Goal: Understand process/instructions: Learn how to perform a task or action

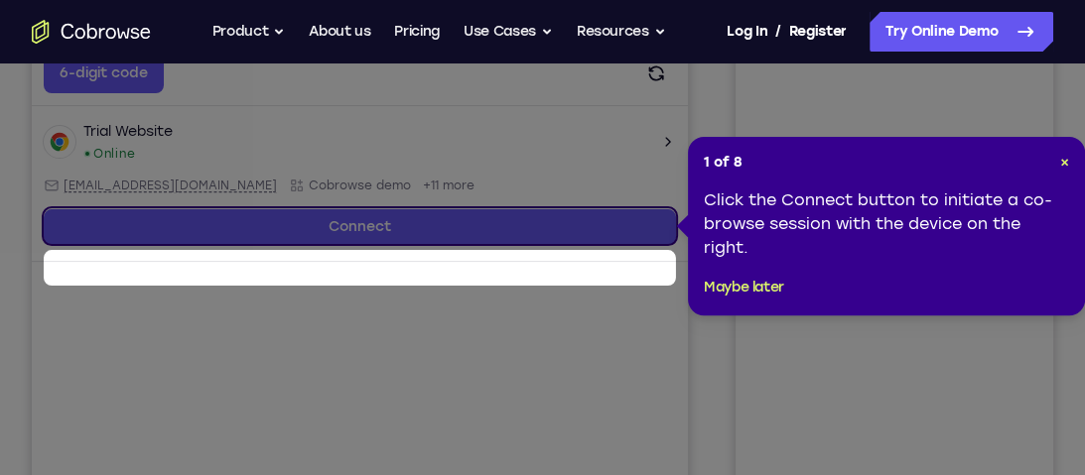
scroll to position [328, 0]
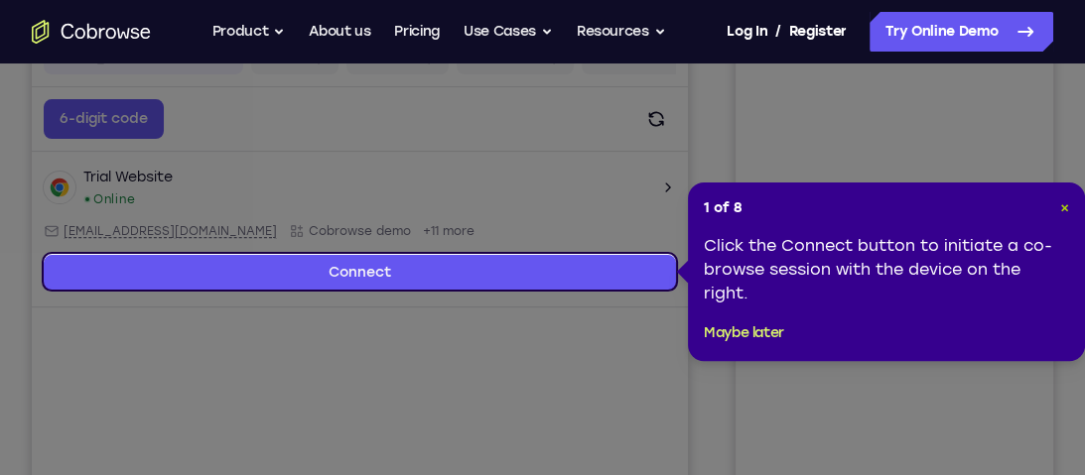
click at [1067, 208] on span "×" at bounding box center [1064, 207] width 9 height 17
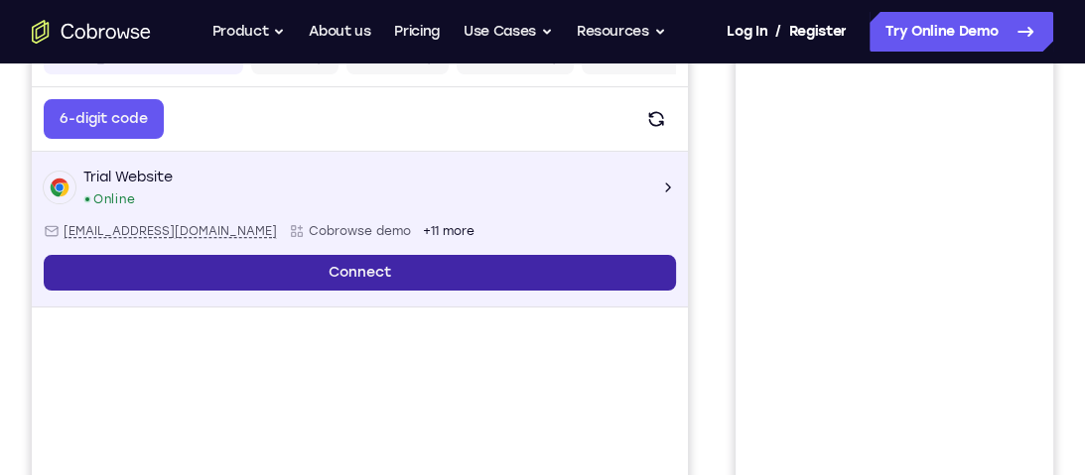
click at [390, 265] on link "Connect" at bounding box center [360, 273] width 632 height 36
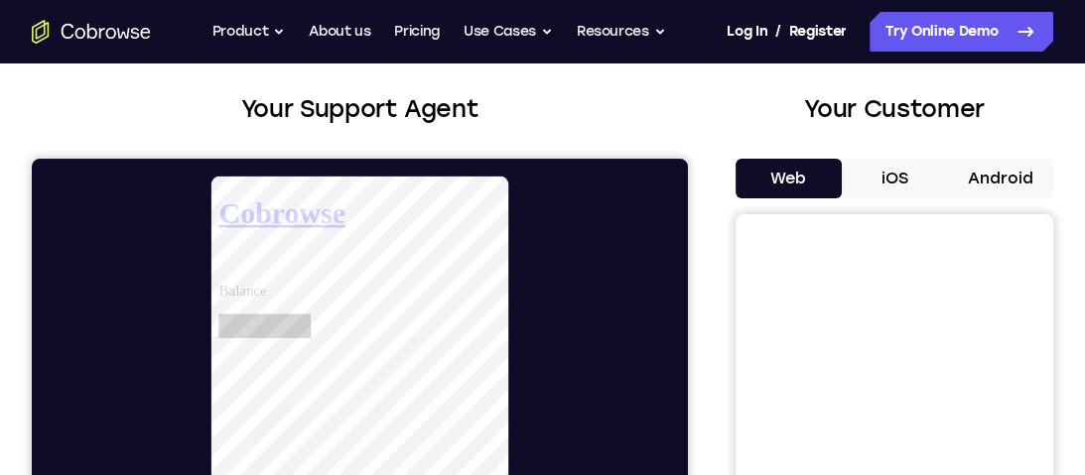
scroll to position [98, 0]
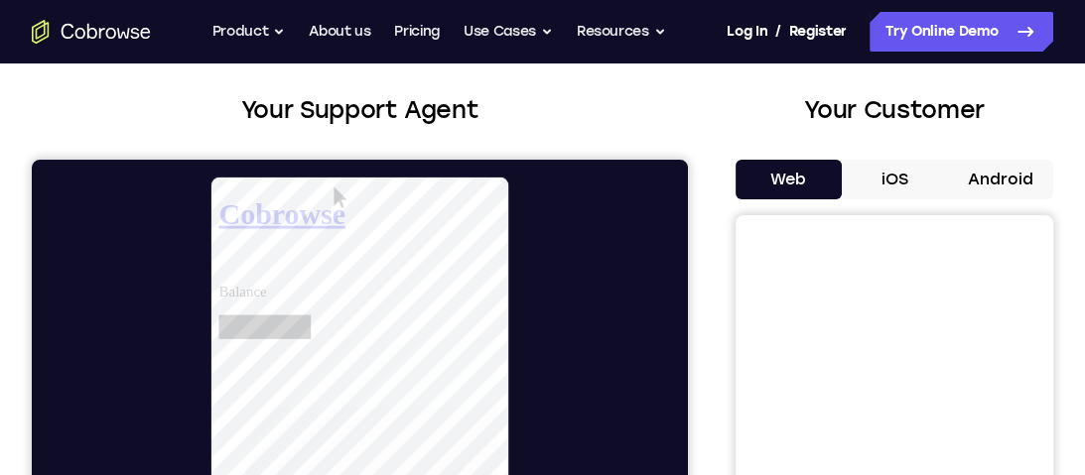
click at [882, 192] on button "iOS" at bounding box center [895, 180] width 106 height 40
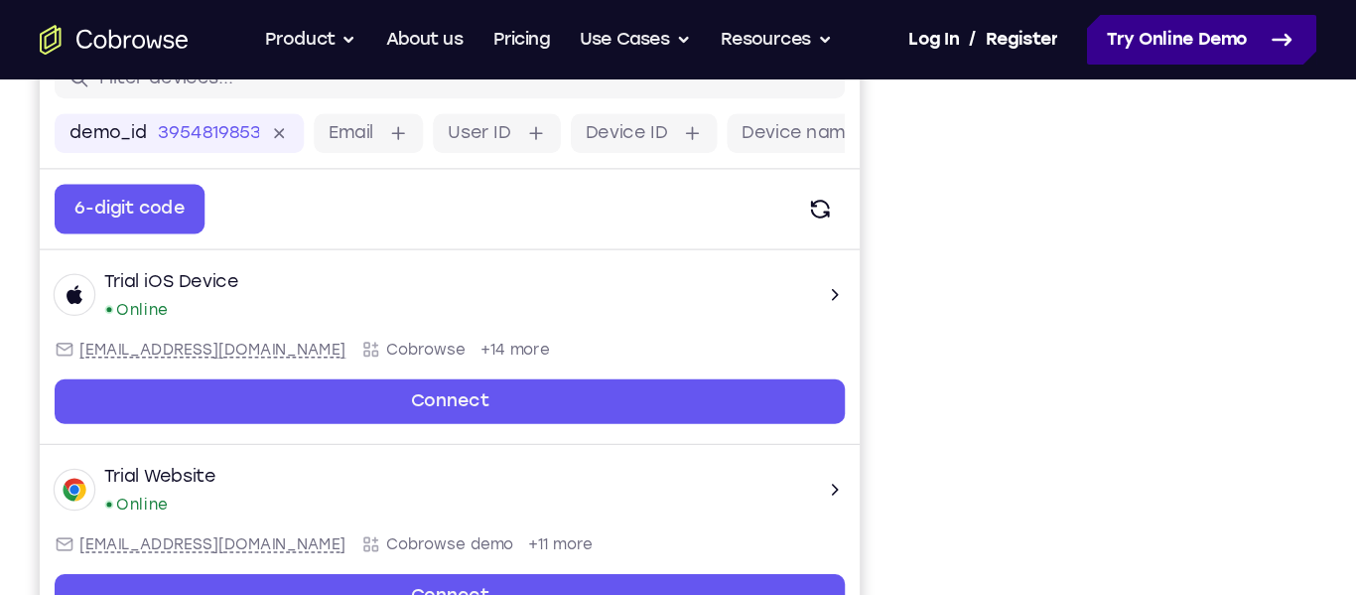
scroll to position [280, 0]
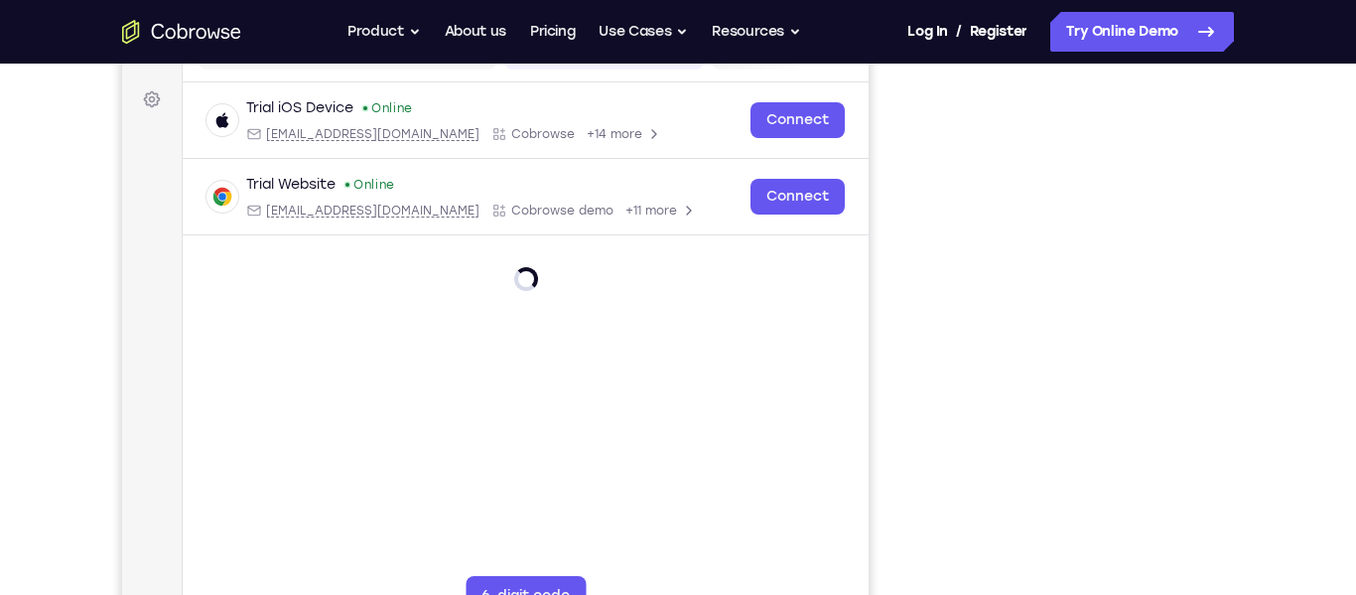
click at [1084, 410] on div "Your Support Agent Your Customer Web iOS Android Next Steps We’d be happy to gi…" at bounding box center [678, 438] width 1270 height 1309
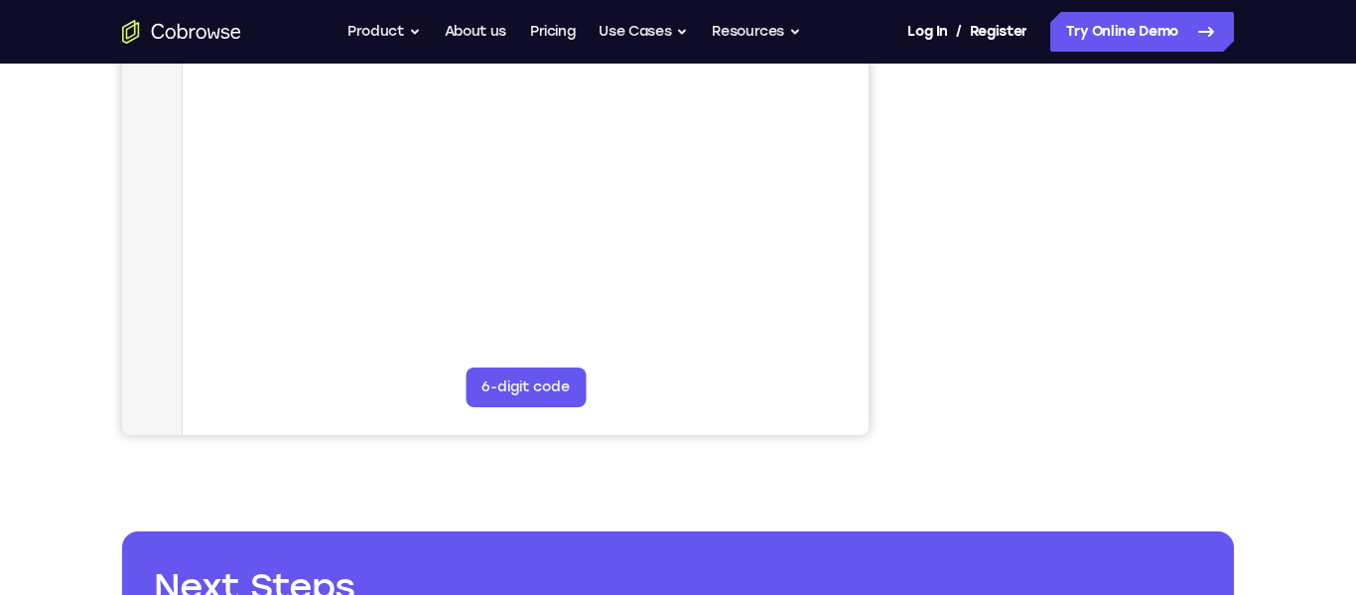
scroll to position [0, 0]
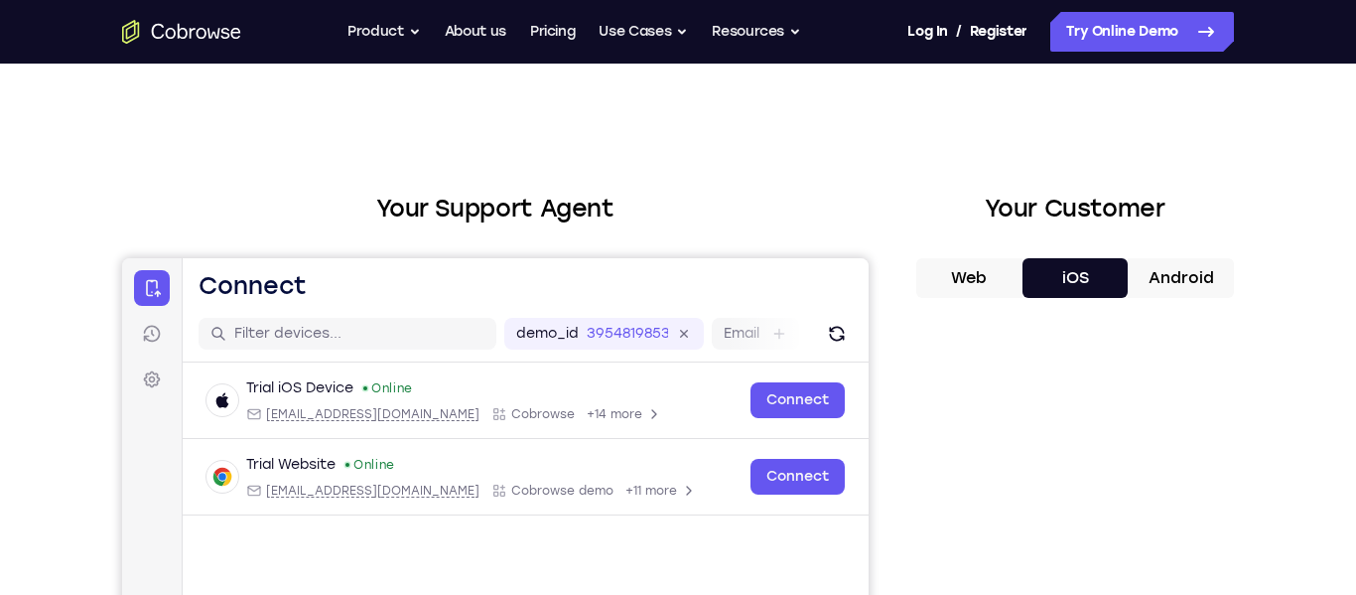
click at [1084, 285] on button "Android" at bounding box center [1180, 278] width 106 height 40
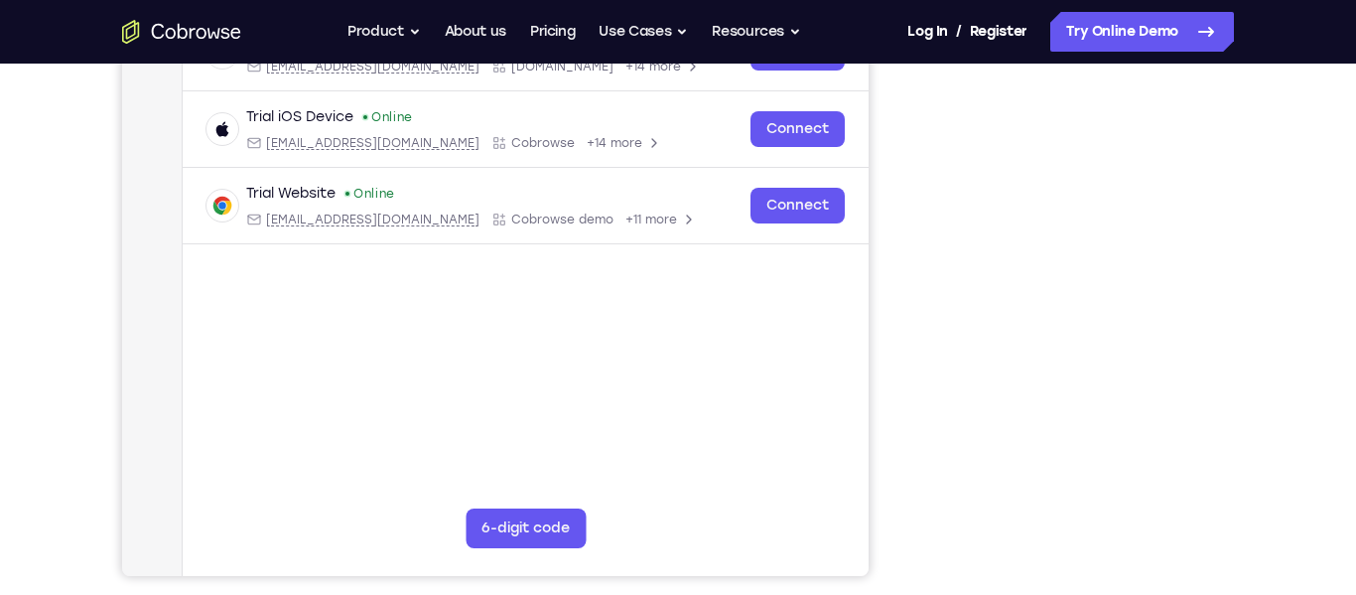
scroll to position [350, 0]
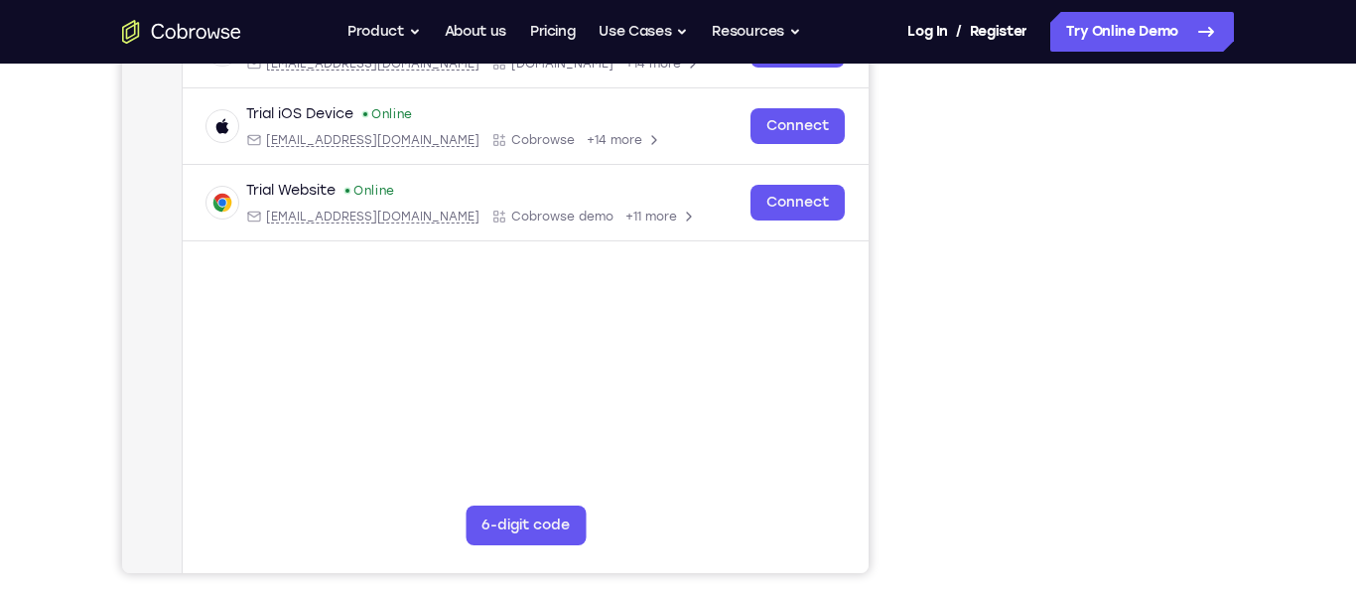
click at [1084, 341] on div at bounding box center [1075, 268] width 318 height 610
click at [1084, 457] on div "Your Support Agent Your Customer Web iOS Android Next Steps We’d be happy to gi…" at bounding box center [678, 367] width 1270 height 1309
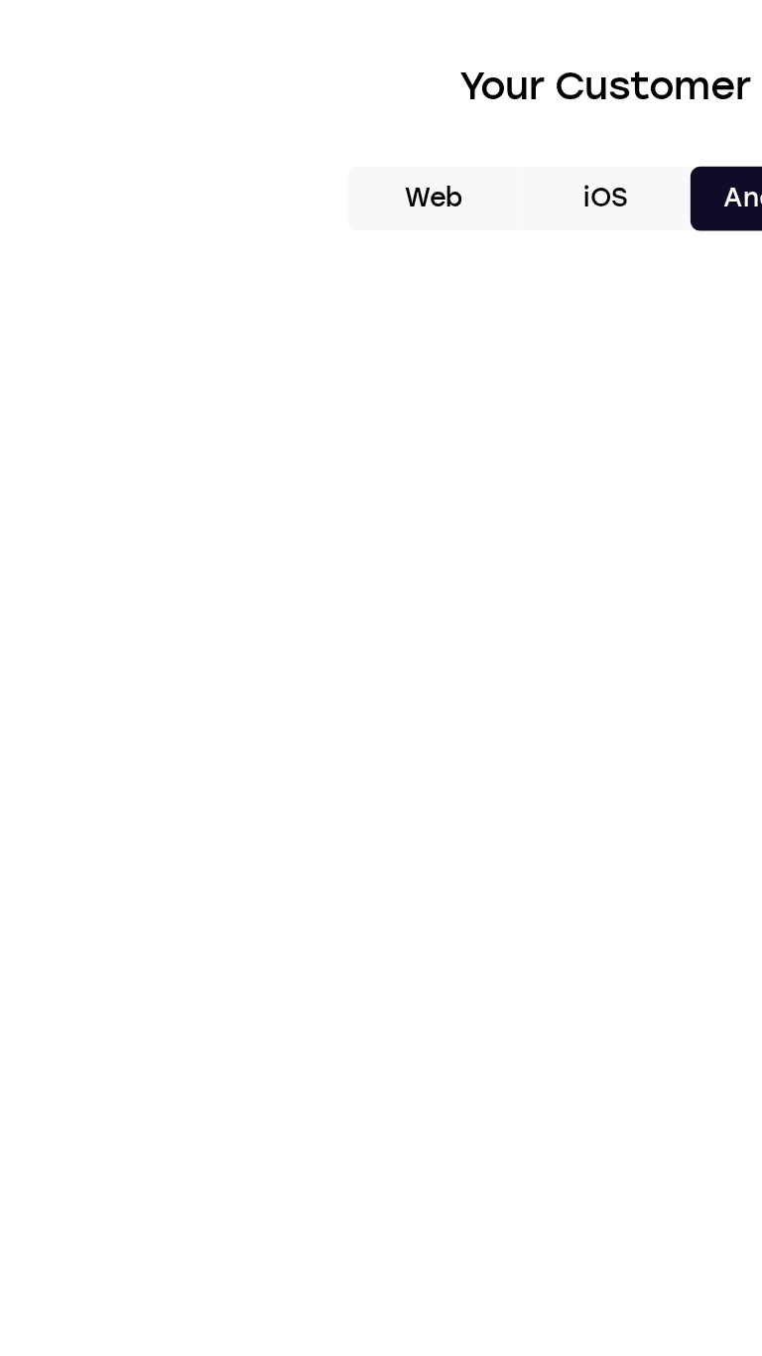
scroll to position [436, 0]
